Goal: Transaction & Acquisition: Book appointment/travel/reservation

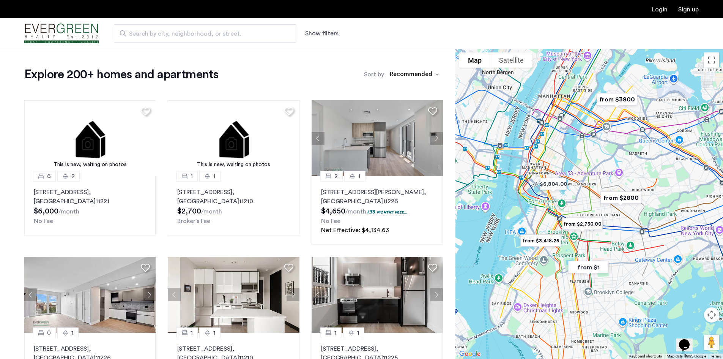
click at [335, 33] on div "Show filters" at bounding box center [329, 33] width 49 height 9
click at [330, 33] on button "Show filters" at bounding box center [321, 33] width 33 height 9
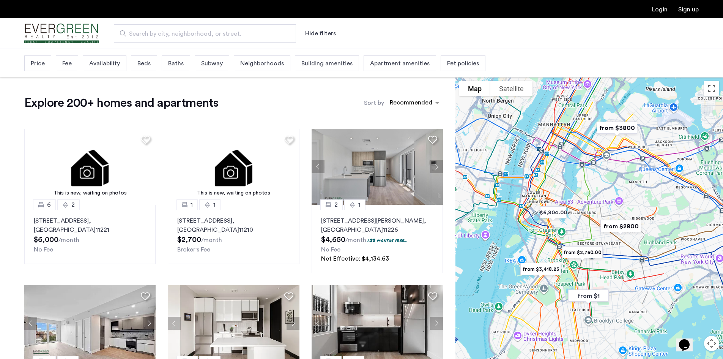
click at [141, 60] on span "Beds" at bounding box center [143, 63] width 13 height 9
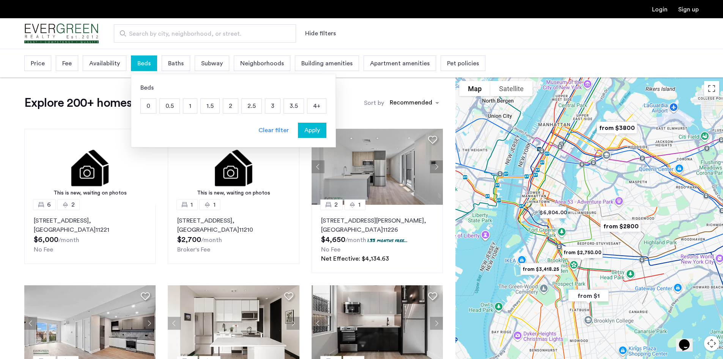
click at [231, 108] on p "2" at bounding box center [230, 106] width 15 height 14
click at [310, 132] on span "Apply" at bounding box center [312, 130] width 16 height 9
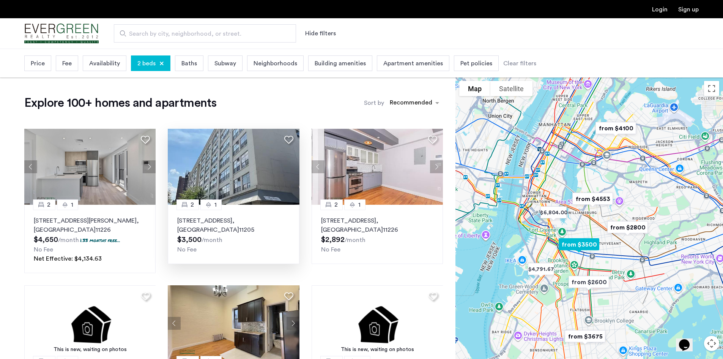
click at [224, 186] on img at bounding box center [234, 167] width 132 height 76
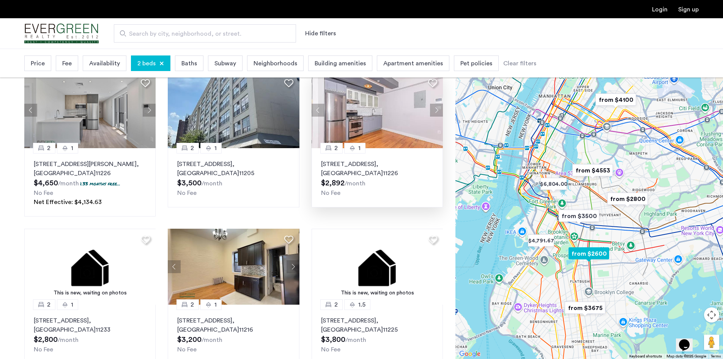
scroll to position [114, 0]
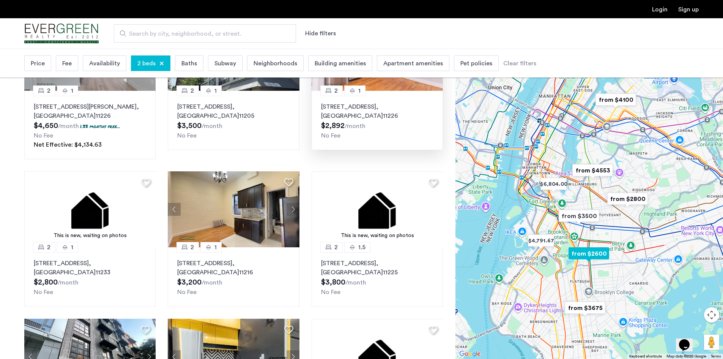
click at [398, 104] on p "186 Lenox Road, Unit 6J, Brooklyn , NY 11226" at bounding box center [377, 111] width 112 height 18
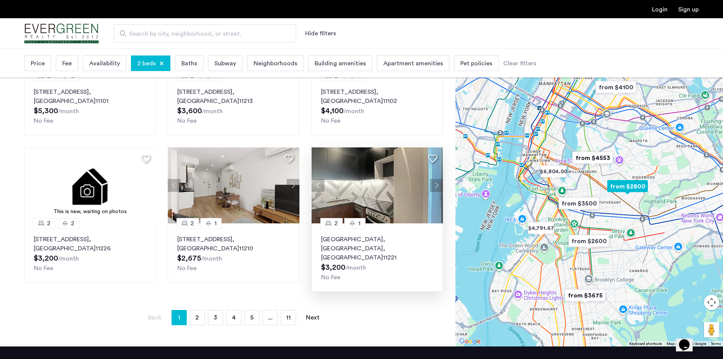
scroll to position [455, 0]
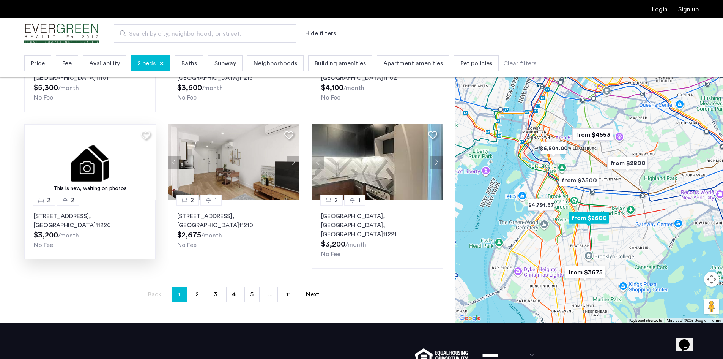
click at [121, 154] on img at bounding box center [90, 162] width 132 height 76
click at [307, 287] on link "Next page" at bounding box center [312, 294] width 15 height 14
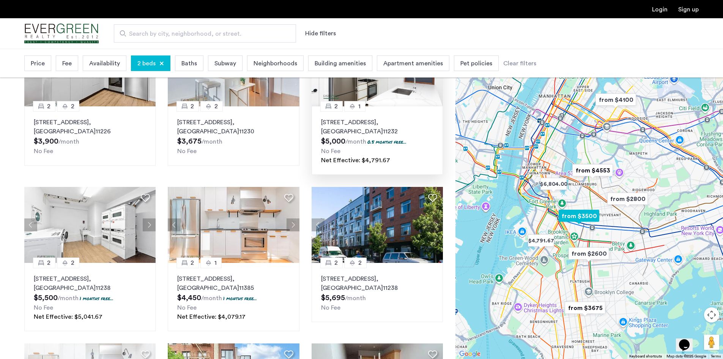
scroll to position [266, 0]
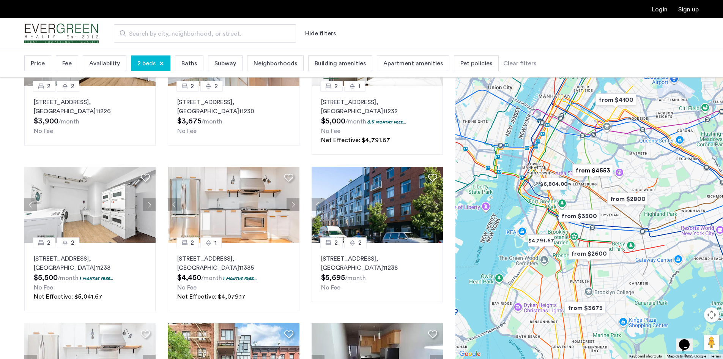
click at [110, 63] on span "Availability" at bounding box center [104, 63] width 31 height 9
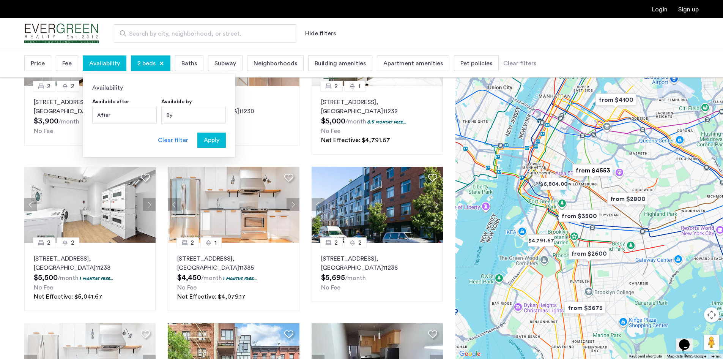
click at [59, 65] on div "Fee" at bounding box center [67, 63] width 22 height 16
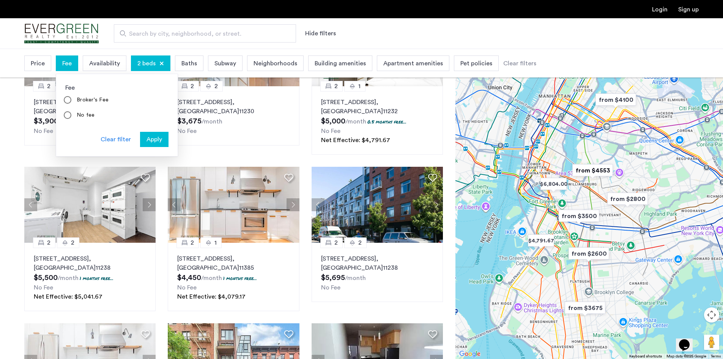
click at [42, 64] on span "Price" at bounding box center [38, 63] width 14 height 9
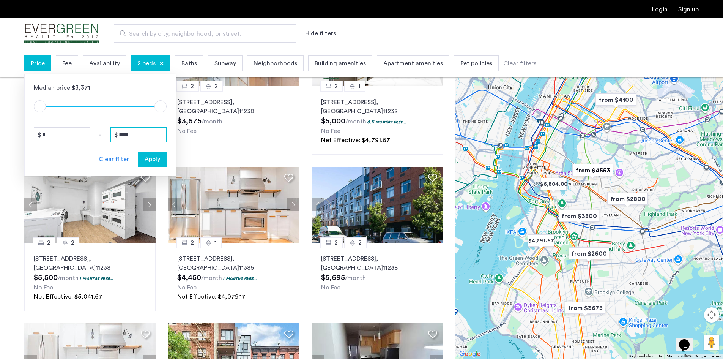
click at [137, 135] on input "****" at bounding box center [138, 134] width 56 height 15
type input "*"
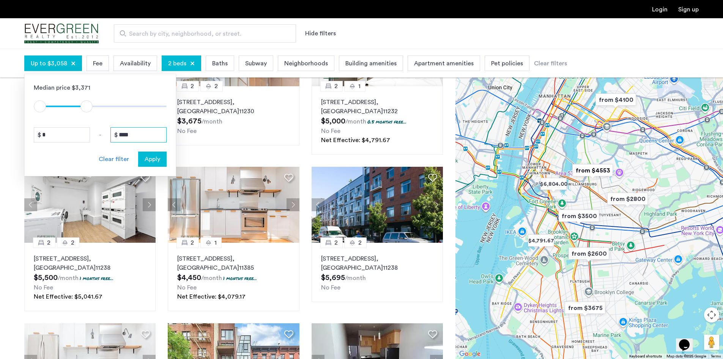
type input "****"
click at [153, 159] on span "Apply" at bounding box center [153, 158] width 16 height 9
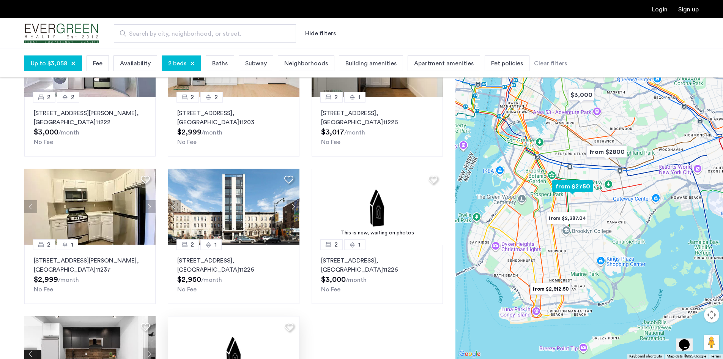
scroll to position [266, 0]
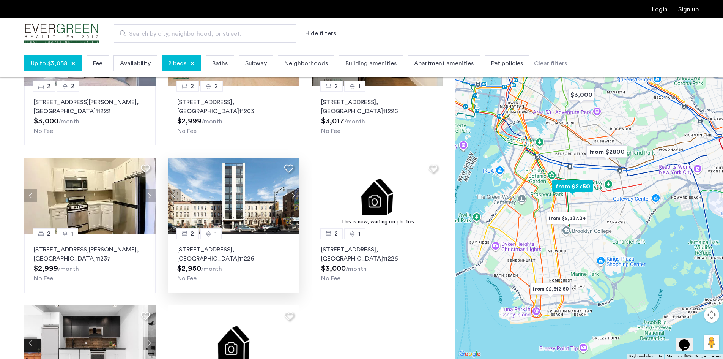
click at [266, 205] on img at bounding box center [234, 195] width 132 height 76
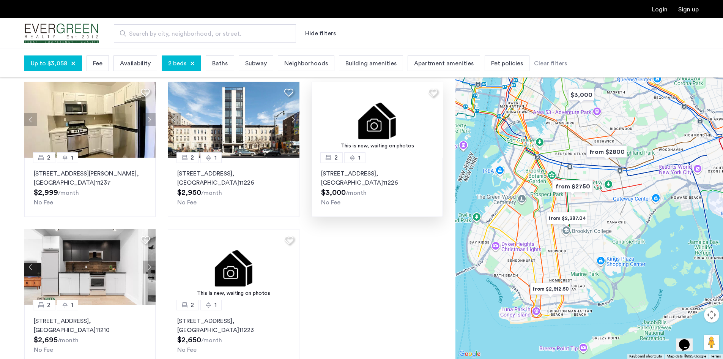
scroll to position [417, 0]
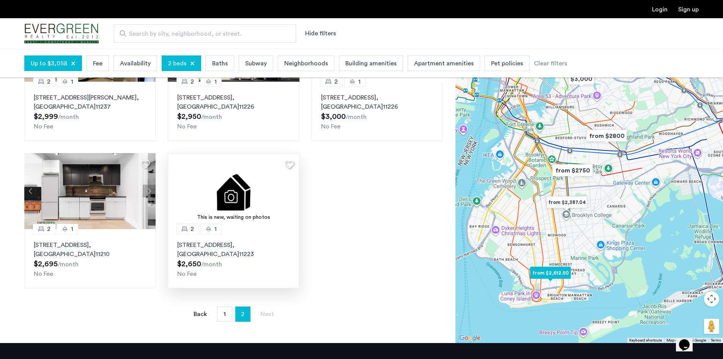
click at [258, 176] on img at bounding box center [234, 191] width 132 height 76
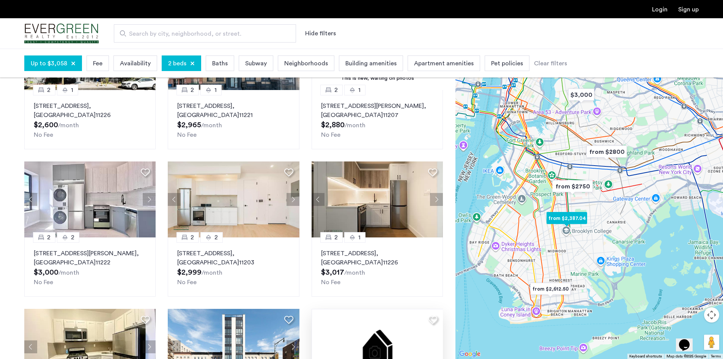
scroll to position [114, 0]
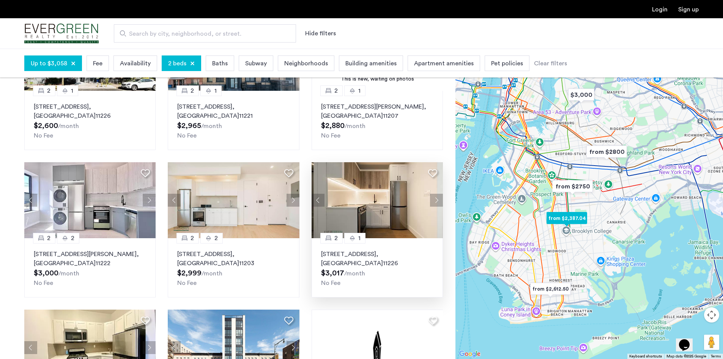
click at [390, 206] on img at bounding box center [378, 200] width 132 height 76
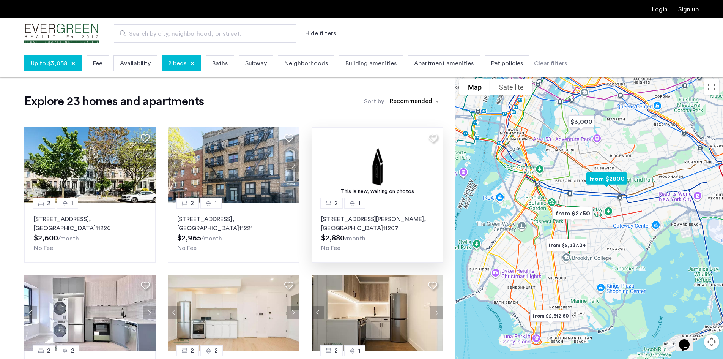
scroll to position [0, 0]
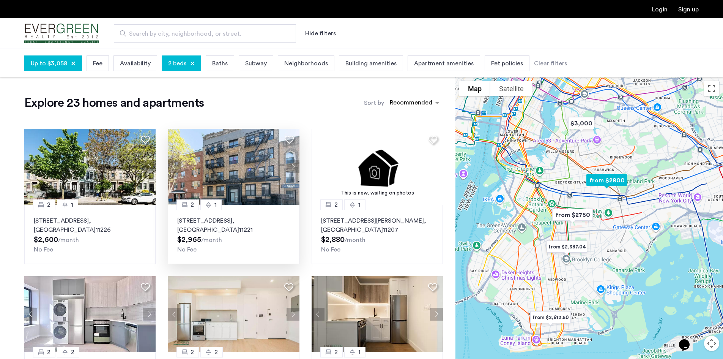
click at [256, 172] on img at bounding box center [234, 167] width 132 height 76
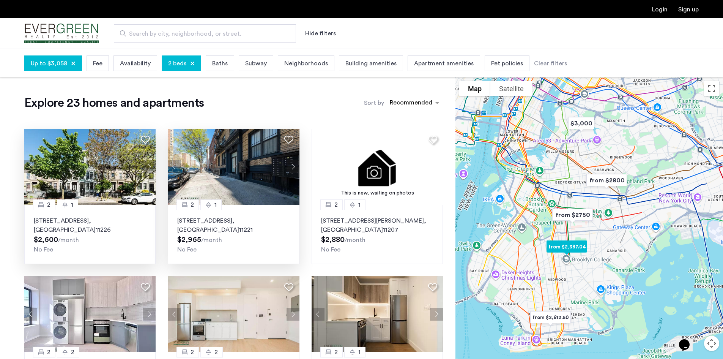
click at [99, 179] on img at bounding box center [90, 167] width 132 height 76
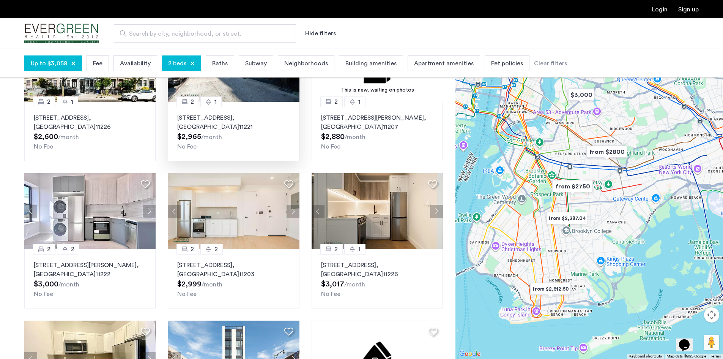
scroll to position [114, 0]
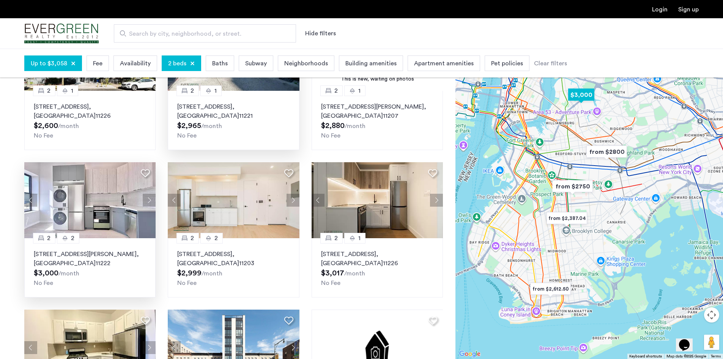
click at [107, 186] on img at bounding box center [90, 200] width 132 height 76
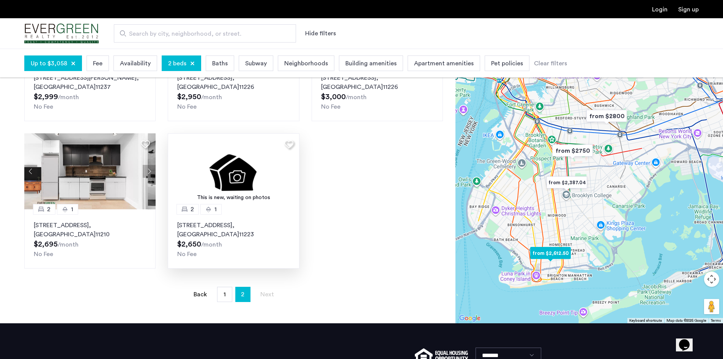
scroll to position [512, 0]
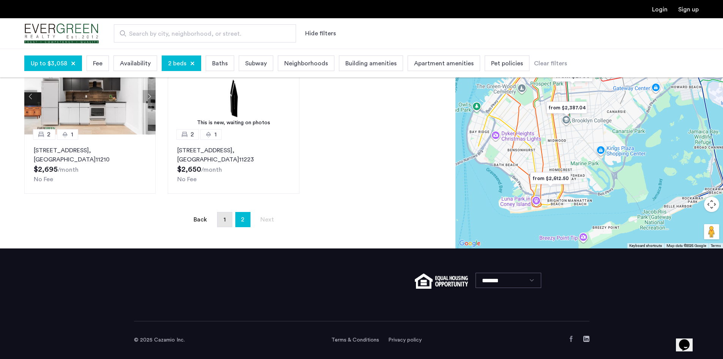
click at [229, 220] on link "page 1" at bounding box center [224, 219] width 14 height 14
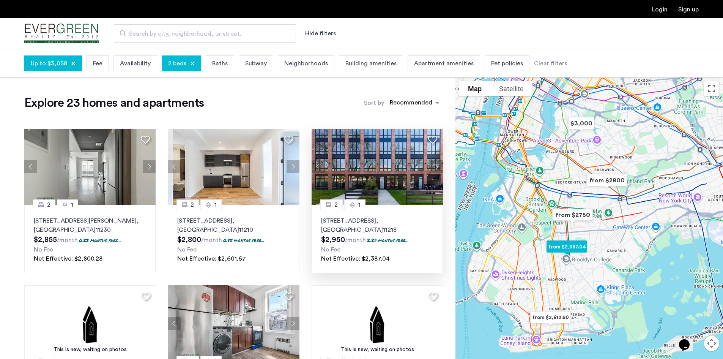
click at [394, 160] on img at bounding box center [378, 167] width 132 height 76
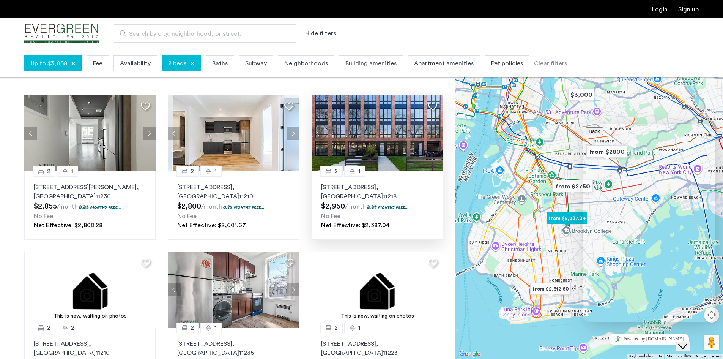
scroll to position [114, 0]
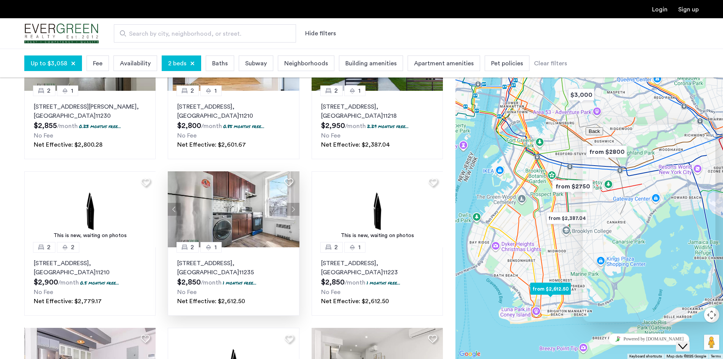
click at [246, 198] on img at bounding box center [234, 209] width 132 height 76
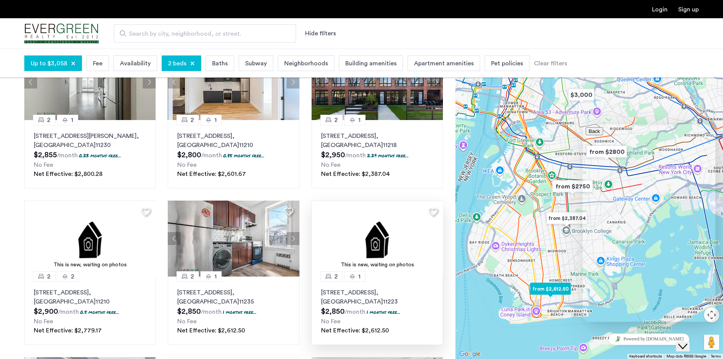
scroll to position [0, 0]
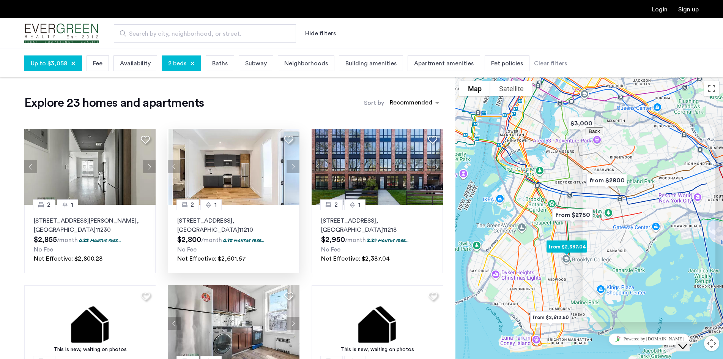
click at [235, 174] on img at bounding box center [234, 167] width 132 height 76
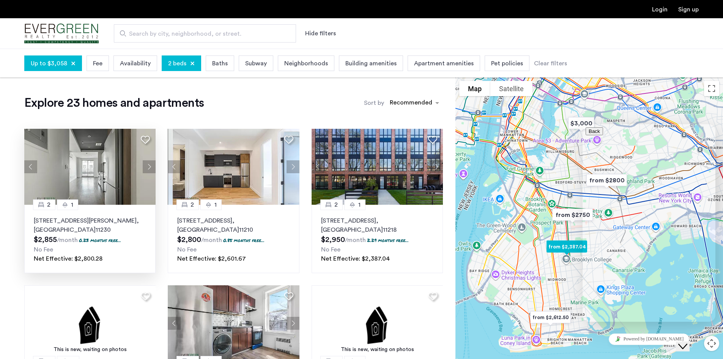
click at [95, 156] on img at bounding box center [90, 167] width 132 height 76
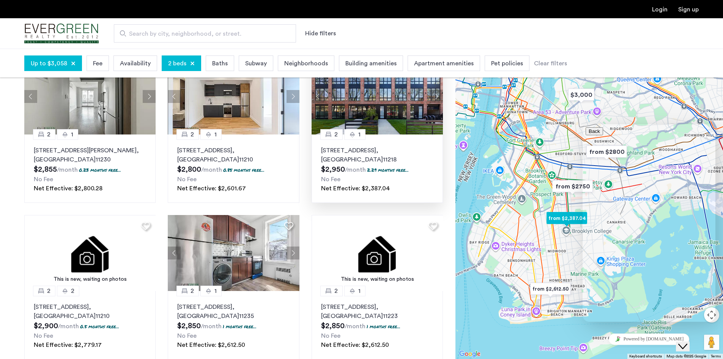
scroll to position [76, 0]
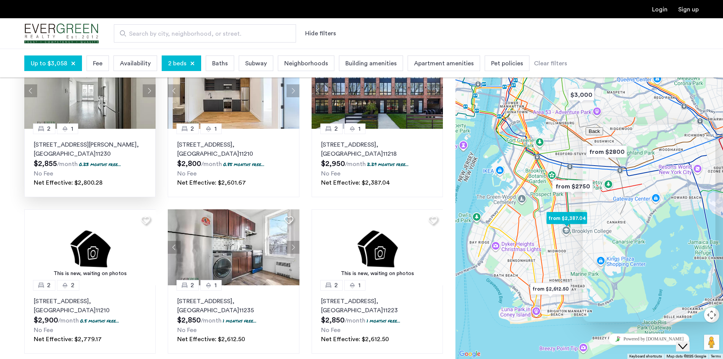
click at [105, 147] on p "242 Newkirk Avenue, Unit 4C, Brooklyn , NY 11230" at bounding box center [90, 149] width 112 height 18
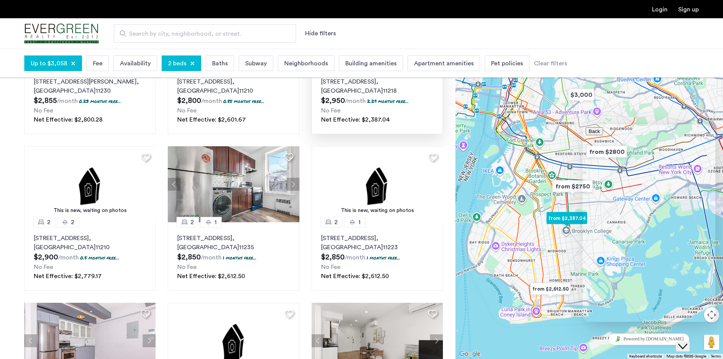
scroll to position [190, 0]
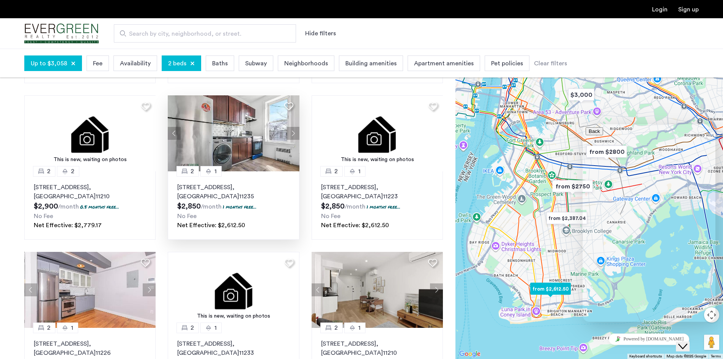
click at [256, 140] on img at bounding box center [234, 133] width 132 height 76
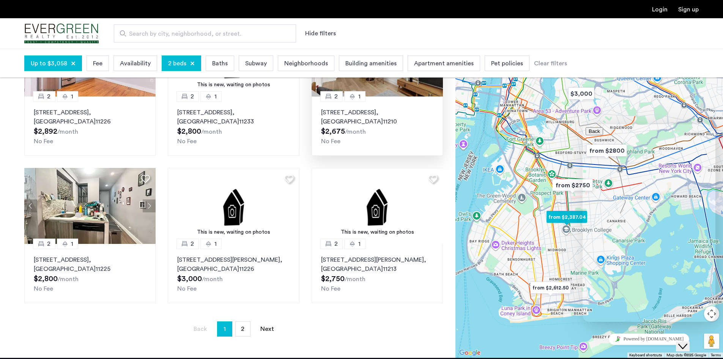
scroll to position [493, 0]
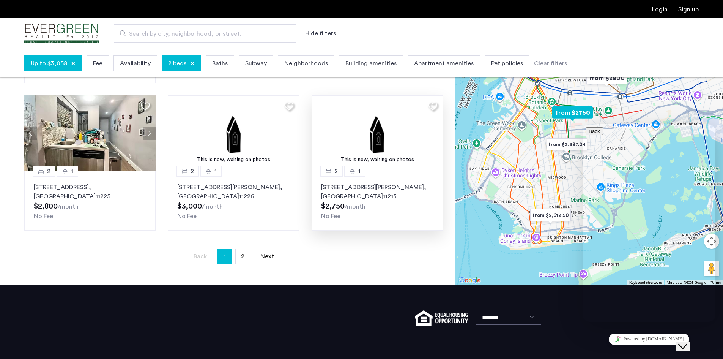
click at [392, 170] on img at bounding box center [378, 133] width 132 height 76
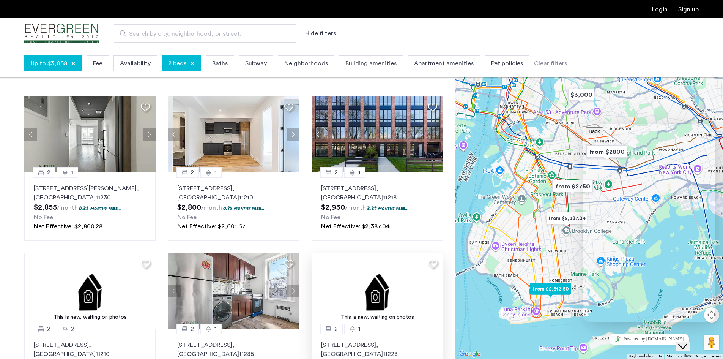
scroll to position [0, 0]
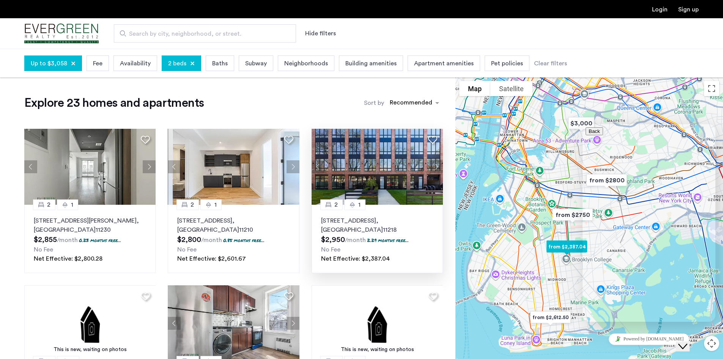
click at [342, 219] on p "581 Ocean Parkway, Unit 7D, Brooklyn , NY 11218" at bounding box center [377, 225] width 112 height 18
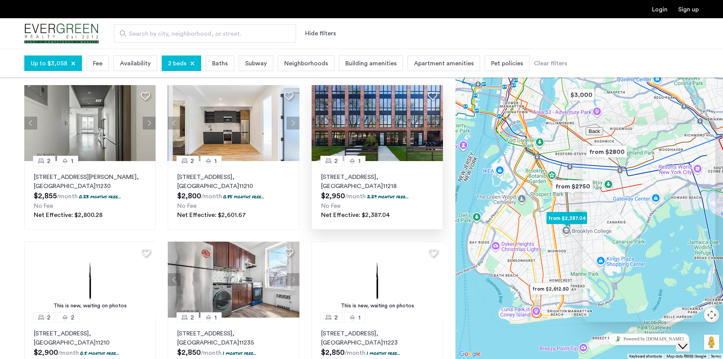
scroll to position [114, 0]
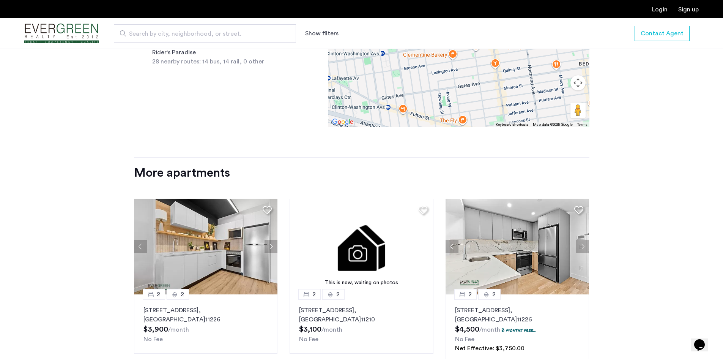
scroll to position [683, 0]
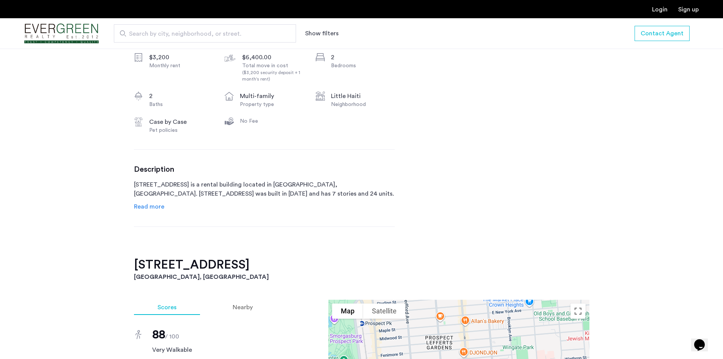
scroll to position [304, 0]
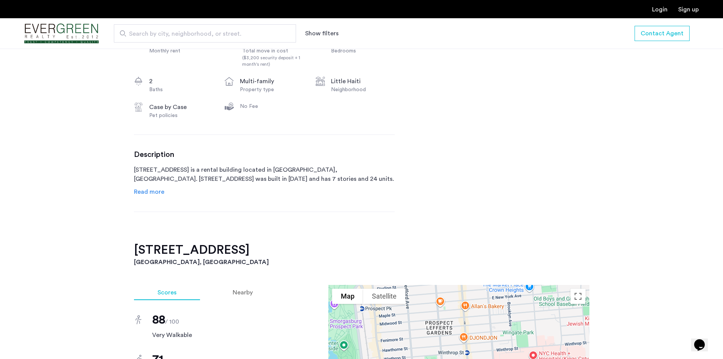
click at [151, 195] on span "Read more" at bounding box center [149, 192] width 30 height 6
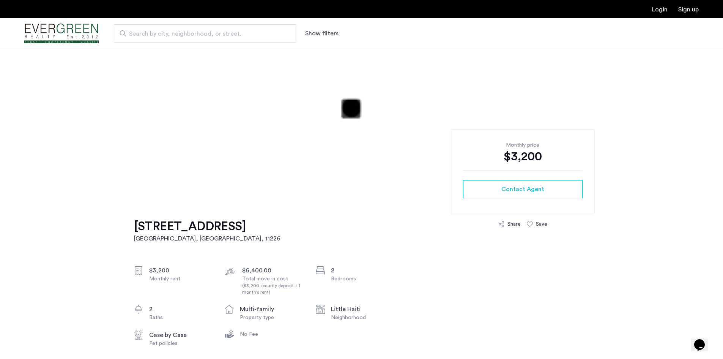
scroll to position [0, 0]
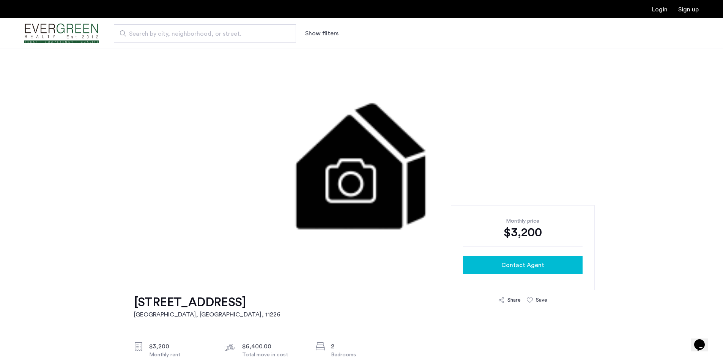
click at [529, 266] on span "Contact Agent" at bounding box center [522, 264] width 43 height 9
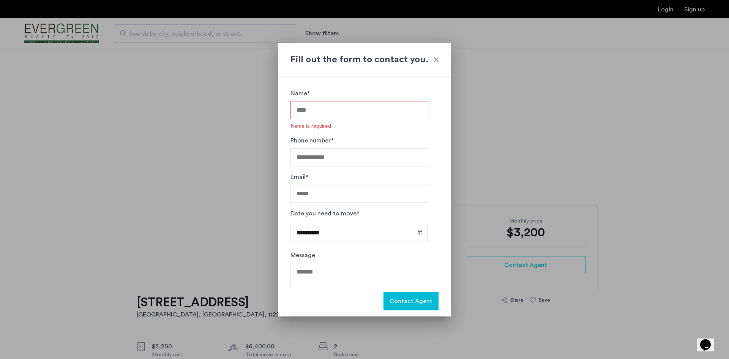
click at [446, 110] on div "**********" at bounding box center [364, 181] width 172 height 209
click at [434, 59] on div at bounding box center [436, 60] width 8 height 8
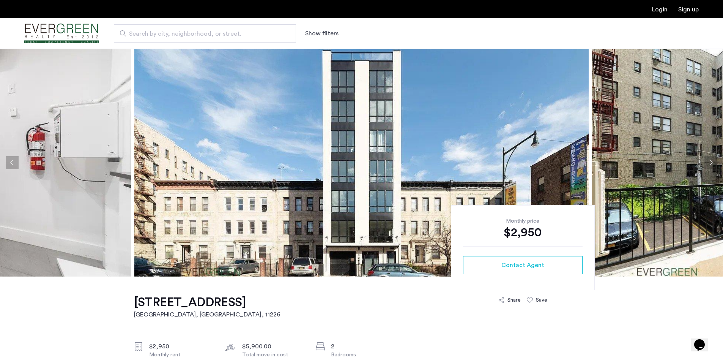
click at [332, 29] on button "Show filters" at bounding box center [321, 33] width 33 height 9
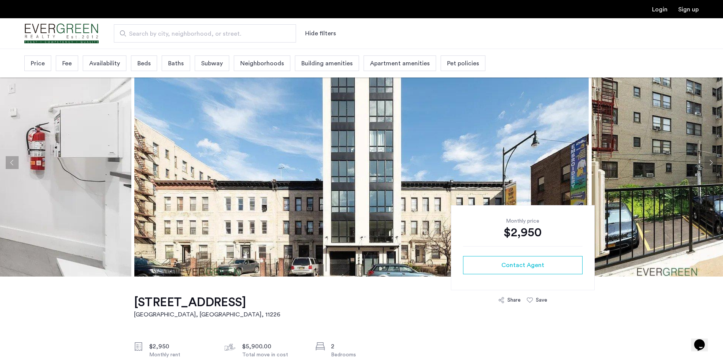
click at [500, 260] on button "Contact Agent" at bounding box center [523, 265] width 120 height 18
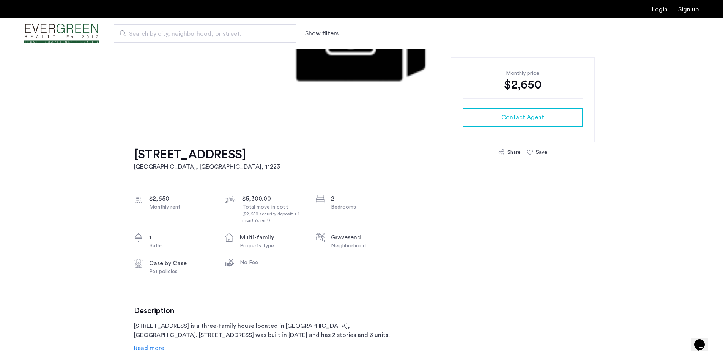
scroll to position [152, 0]
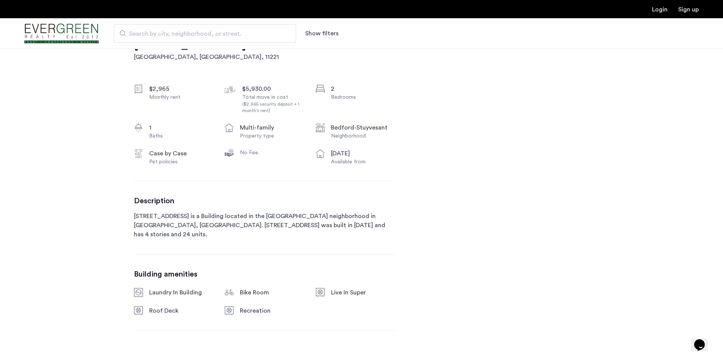
scroll to position [266, 0]
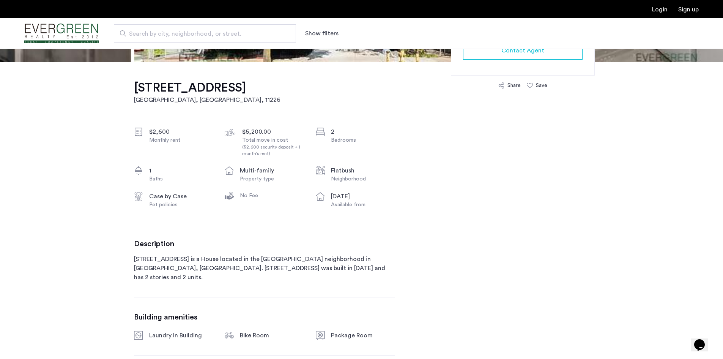
scroll to position [228, 0]
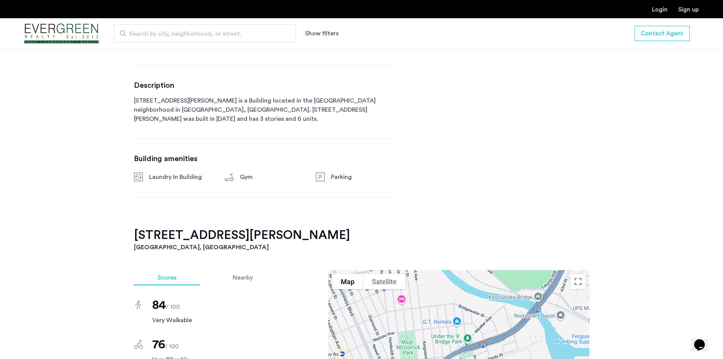
scroll to position [379, 0]
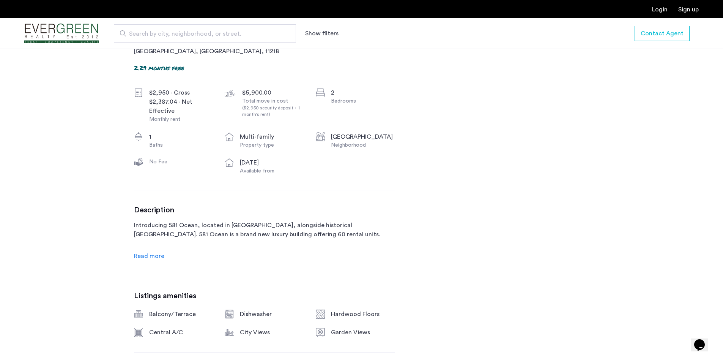
scroll to position [266, 0]
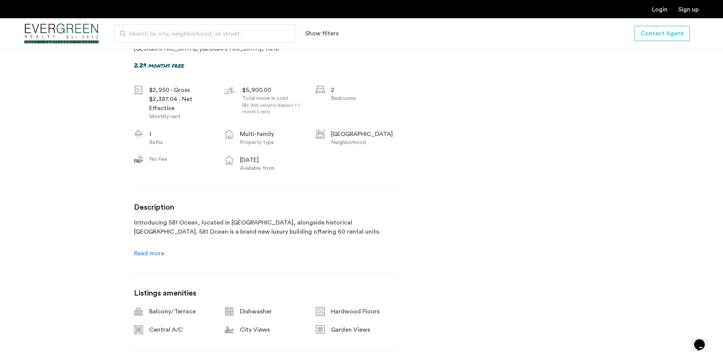
click at [157, 251] on span "Read more" at bounding box center [149, 253] width 30 height 6
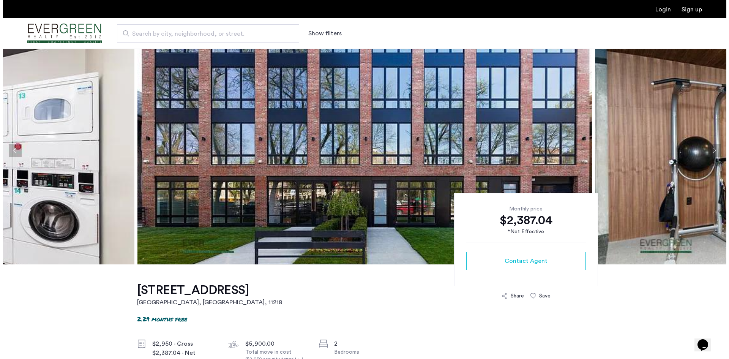
scroll to position [0, 0]
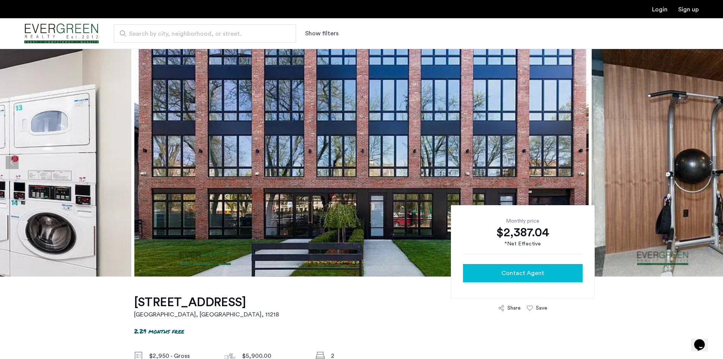
click at [516, 278] on button "Contact Agent" at bounding box center [523, 273] width 120 height 18
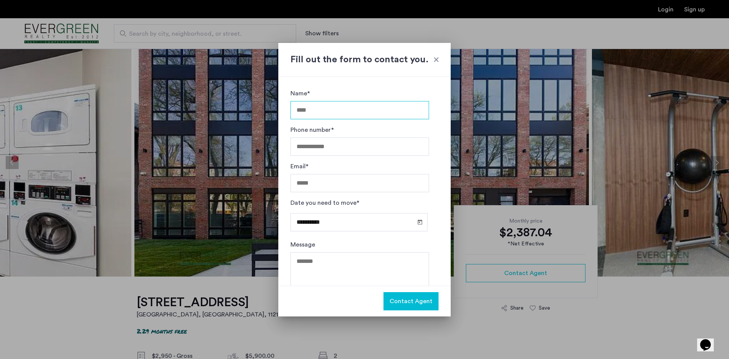
type input "*"
type input "**********"
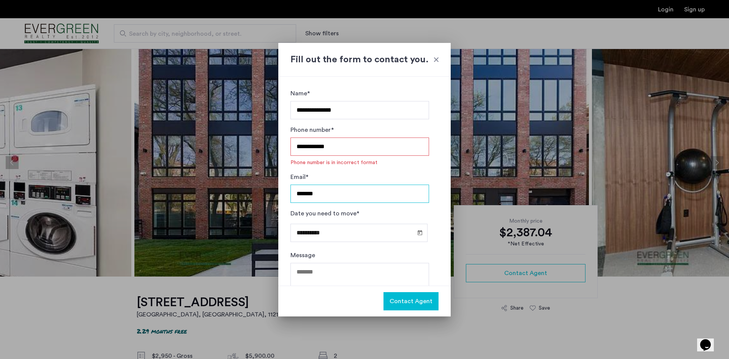
type input "**********"
click at [309, 148] on input "**********" at bounding box center [359, 146] width 139 height 18
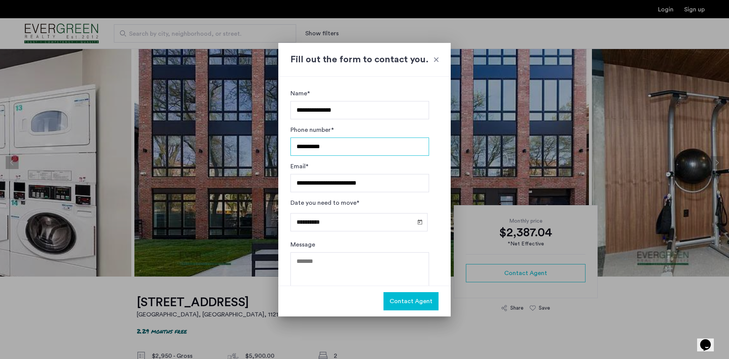
type input "**********"
click at [351, 223] on input "**********" at bounding box center [358, 222] width 137 height 18
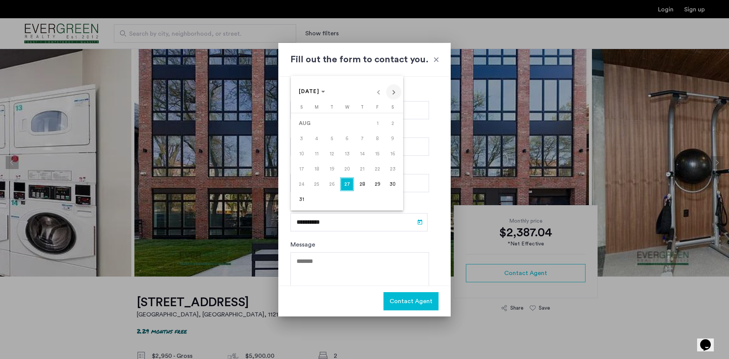
click at [392, 94] on span "Next month" at bounding box center [393, 91] width 15 height 15
click at [314, 138] on span "1" at bounding box center [317, 139] width 14 height 14
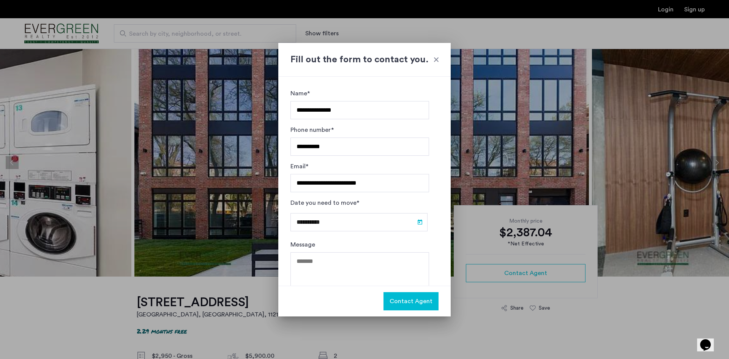
type input "**********"
click at [325, 280] on textarea "Message" at bounding box center [359, 275] width 139 height 46
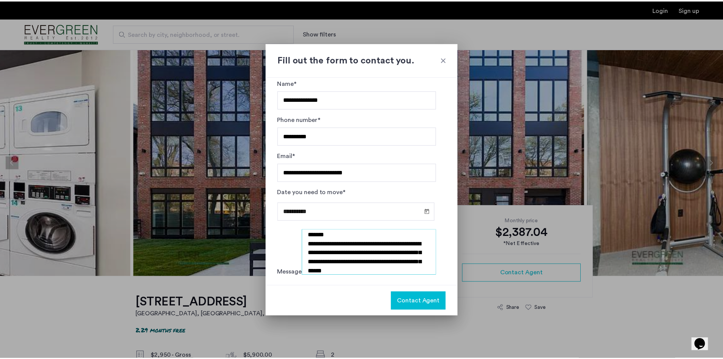
scroll to position [13, 0]
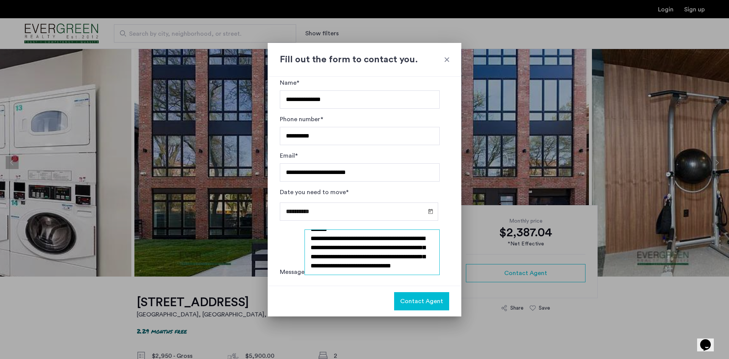
type textarea "**********"
click at [430, 304] on span "Contact Agent" at bounding box center [421, 300] width 43 height 9
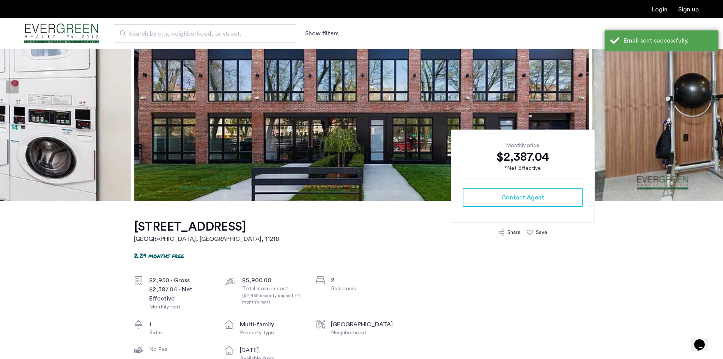
scroll to position [76, 0]
click at [705, 340] on icon "Chat widget" at bounding box center [699, 344] width 11 height 11
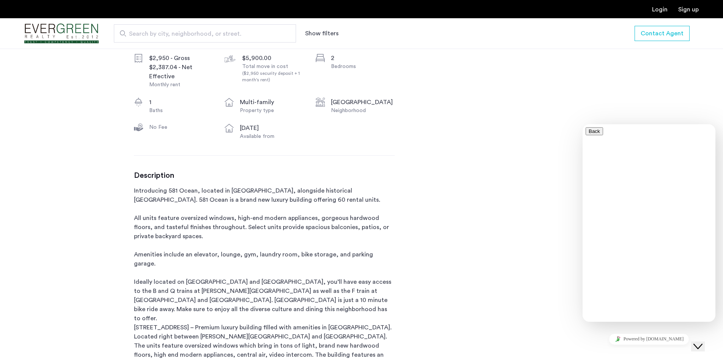
scroll to position [304, 0]
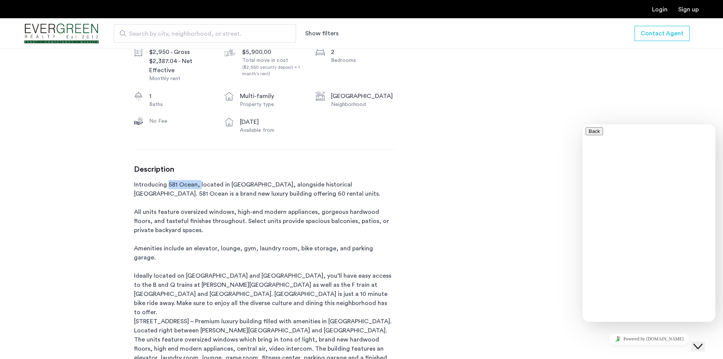
drag, startPoint x: 167, startPoint y: 182, endPoint x: 196, endPoint y: 188, distance: 29.8
click at [197, 188] on p "Introducing 581 Ocean, located in [GEOGRAPHIC_DATA], alongside historical [GEOG…" at bounding box center [264, 294] width 261 height 228
copy p "581 Ocean,"
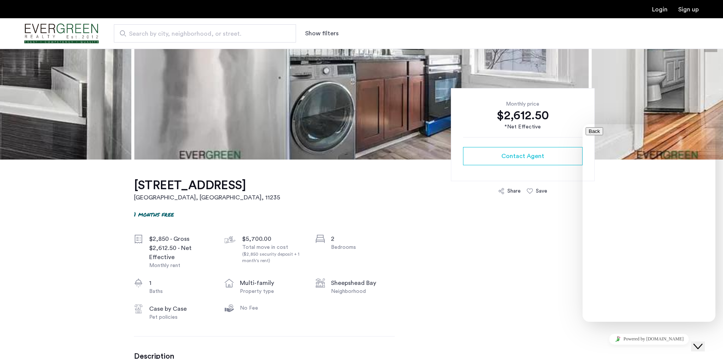
scroll to position [114, 0]
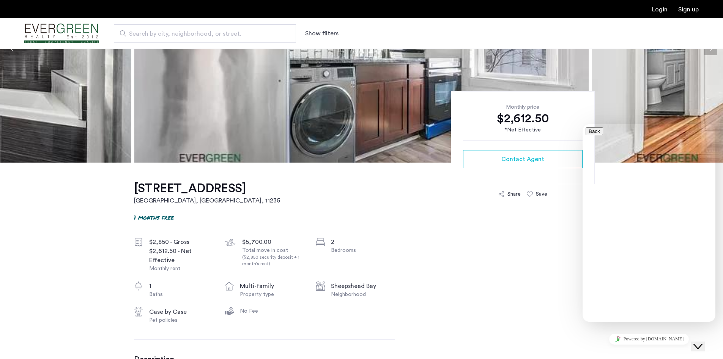
click at [138, 240] on icon at bounding box center [138, 241] width 9 height 9
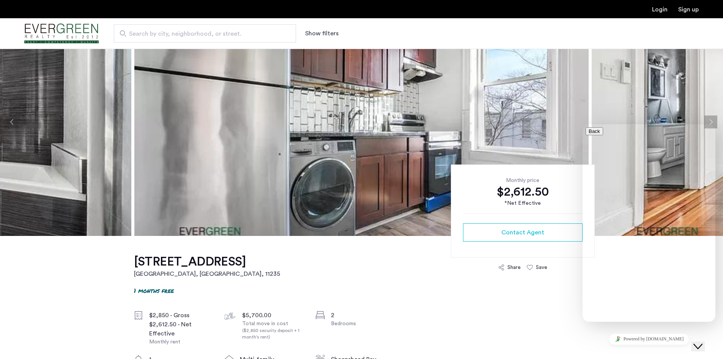
scroll to position [0, 0]
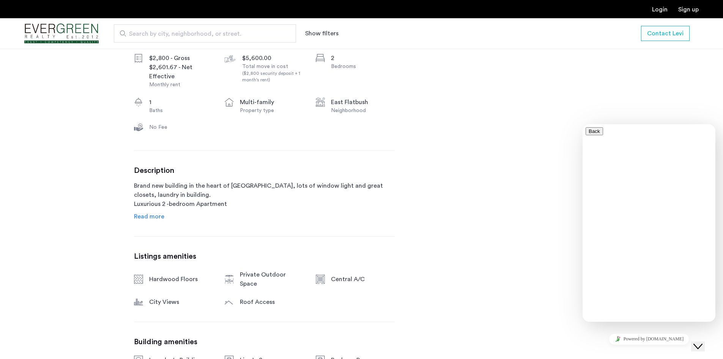
scroll to position [379, 0]
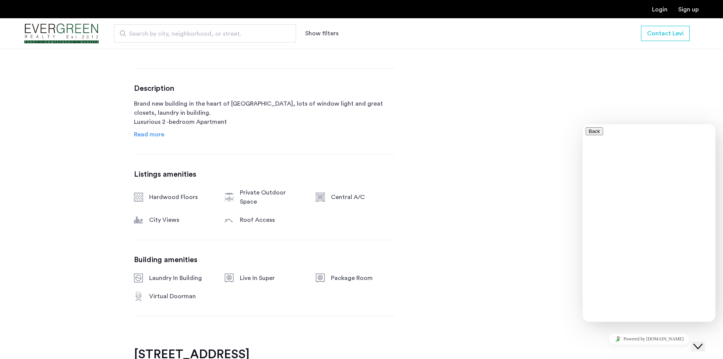
click at [149, 129] on div "Description Brand new building in the heart of East Flatbush, lots of window li…" at bounding box center [264, 111] width 261 height 55
drag, startPoint x: 155, startPoint y: 137, endPoint x: 159, endPoint y: 137, distance: 4.2
click at [155, 137] on span "Read more" at bounding box center [149, 134] width 30 height 6
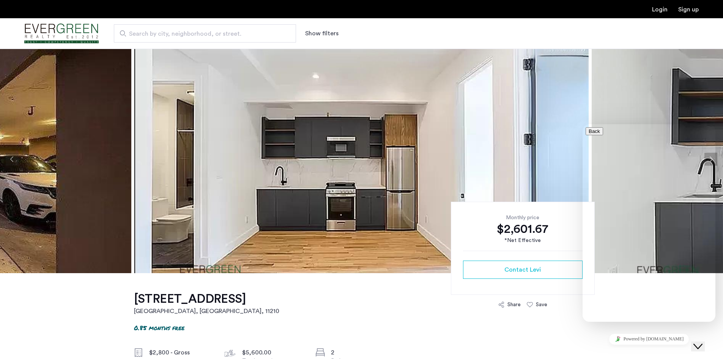
scroll to position [0, 0]
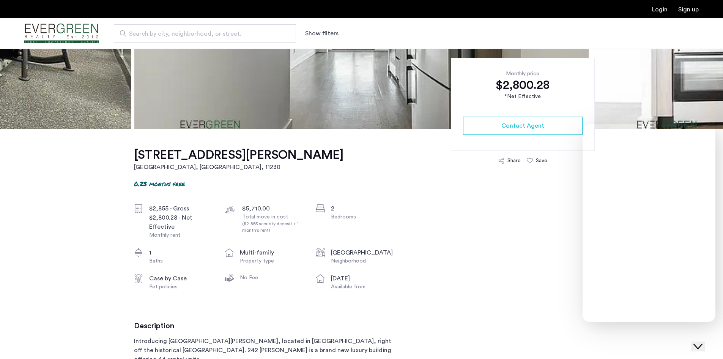
scroll to position [152, 0]
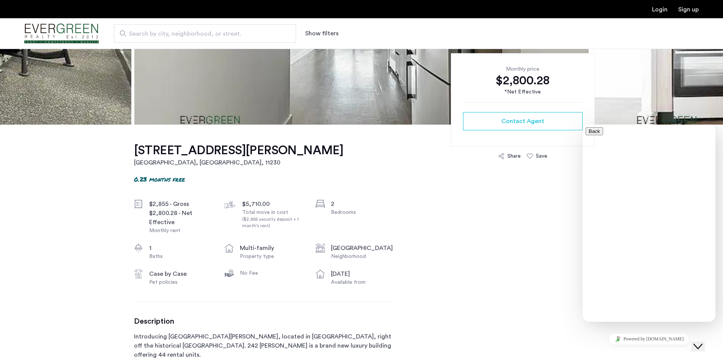
click at [178, 153] on h1 "242 Newkirk Avenue, Unit 4C" at bounding box center [238, 150] width 209 height 15
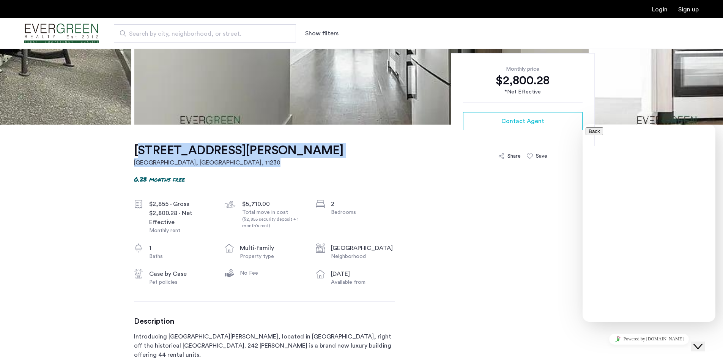
drag, startPoint x: 290, startPoint y: 153, endPoint x: 123, endPoint y: 156, distance: 167.0
copy link "242 Newkirk Avenue, Unit 4C Brooklyn, NY , 11230"
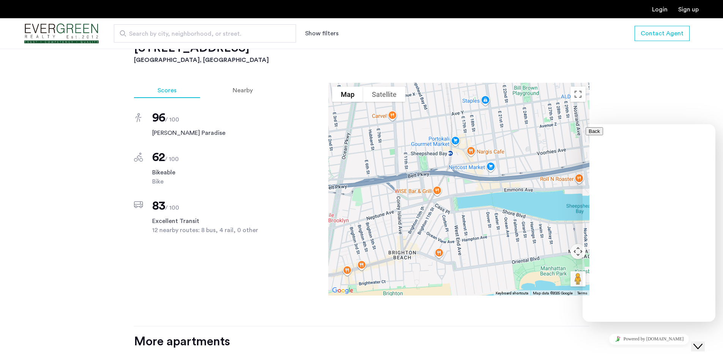
scroll to position [607, 0]
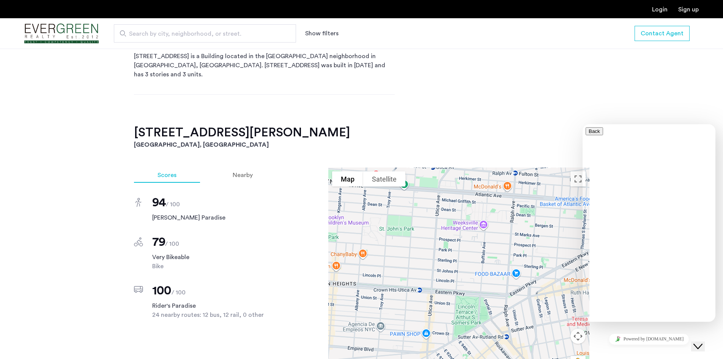
scroll to position [417, 0]
click at [199, 124] on h2 "[STREET_ADDRESS][PERSON_NAME]" at bounding box center [361, 131] width 455 height 15
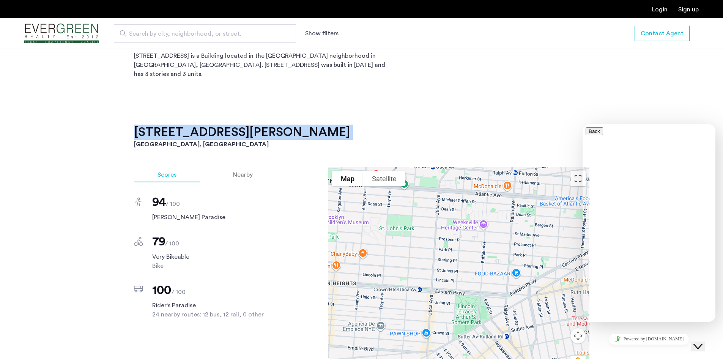
click at [199, 124] on h2 "[STREET_ADDRESS][PERSON_NAME]" at bounding box center [361, 131] width 455 height 15
copy h2 "[STREET_ADDRESS][PERSON_NAME]"
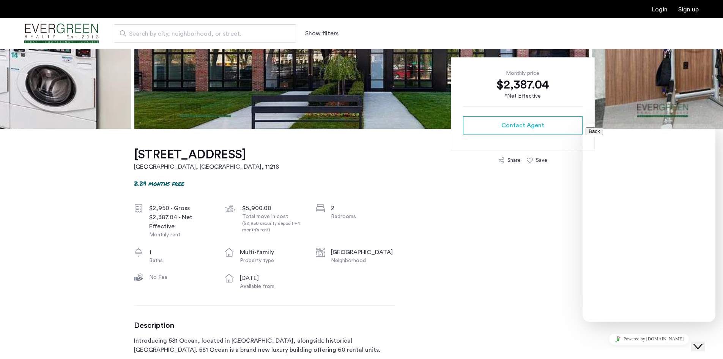
scroll to position [152, 0]
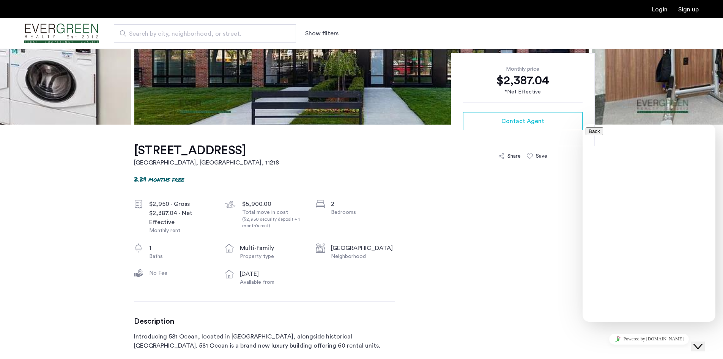
click at [195, 157] on h1 "[STREET_ADDRESS]" at bounding box center [206, 150] width 145 height 15
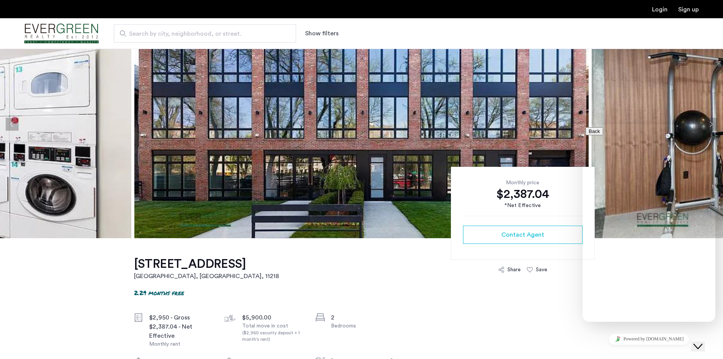
scroll to position [38, 0]
